Goal: Task Accomplishment & Management: Use online tool/utility

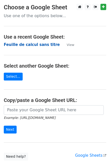
click at [31, 45] on strong "Feuille de calcul sans titre" at bounding box center [32, 44] width 56 height 5
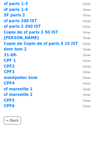
scroll to position [111, 0]
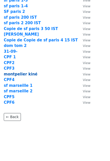
click at [18, 72] on strong "montpelier kiné" at bounding box center [21, 74] width 34 height 5
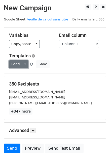
click at [18, 64] on link "Load..." at bounding box center [18, 64] width 19 height 8
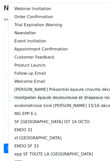
click at [37, 98] on link "montpelier épaule douloureuse et drapeaux rouge" at bounding box center [68, 98] width 120 height 8
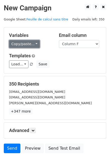
click at [26, 44] on link "Copy/paste..." at bounding box center [24, 44] width 31 height 8
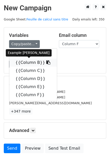
click at [22, 66] on link "{{Column B}}" at bounding box center [33, 63] width 48 height 8
